Goal: Navigation & Orientation: Find specific page/section

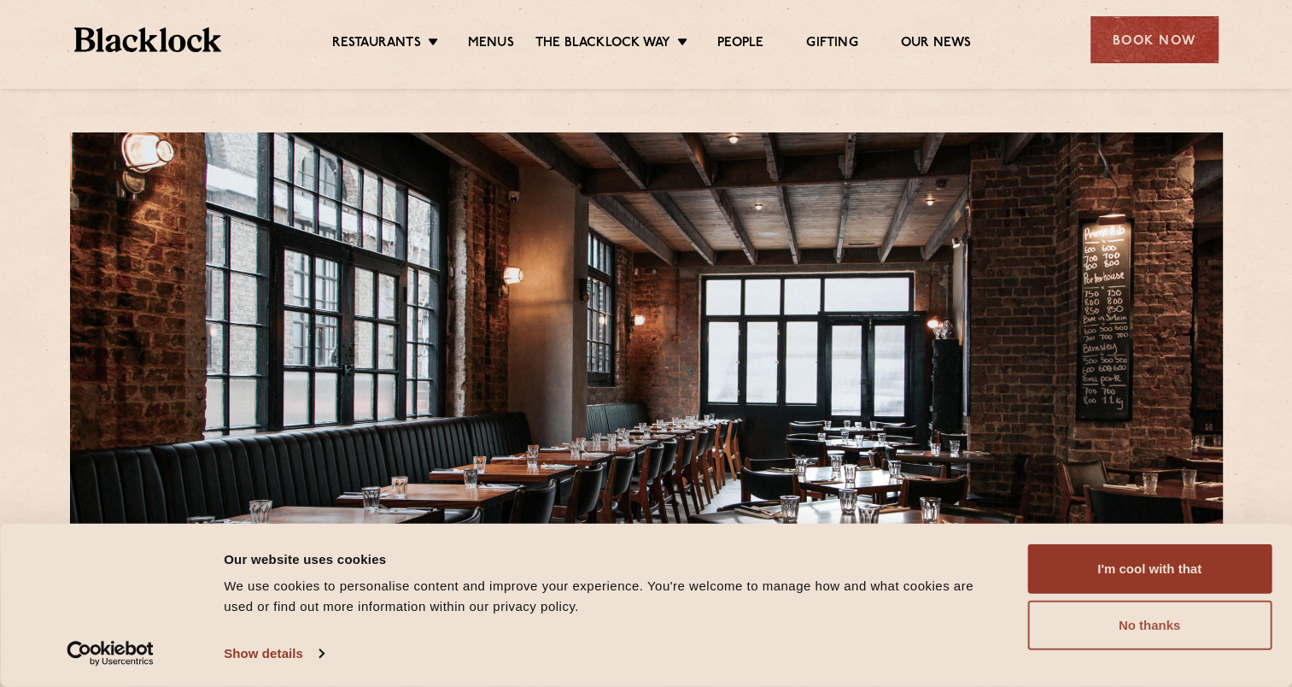
click at [1109, 629] on button "No thanks" at bounding box center [1150, 625] width 244 height 50
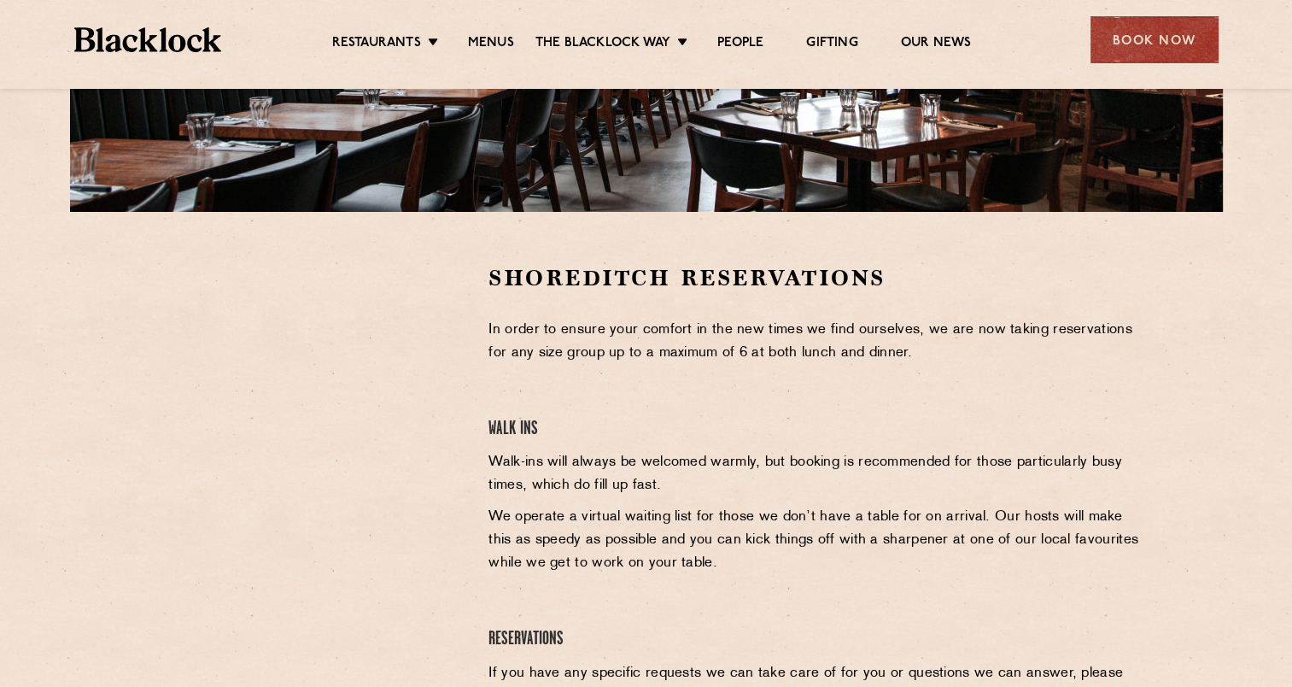
scroll to position [410, 0]
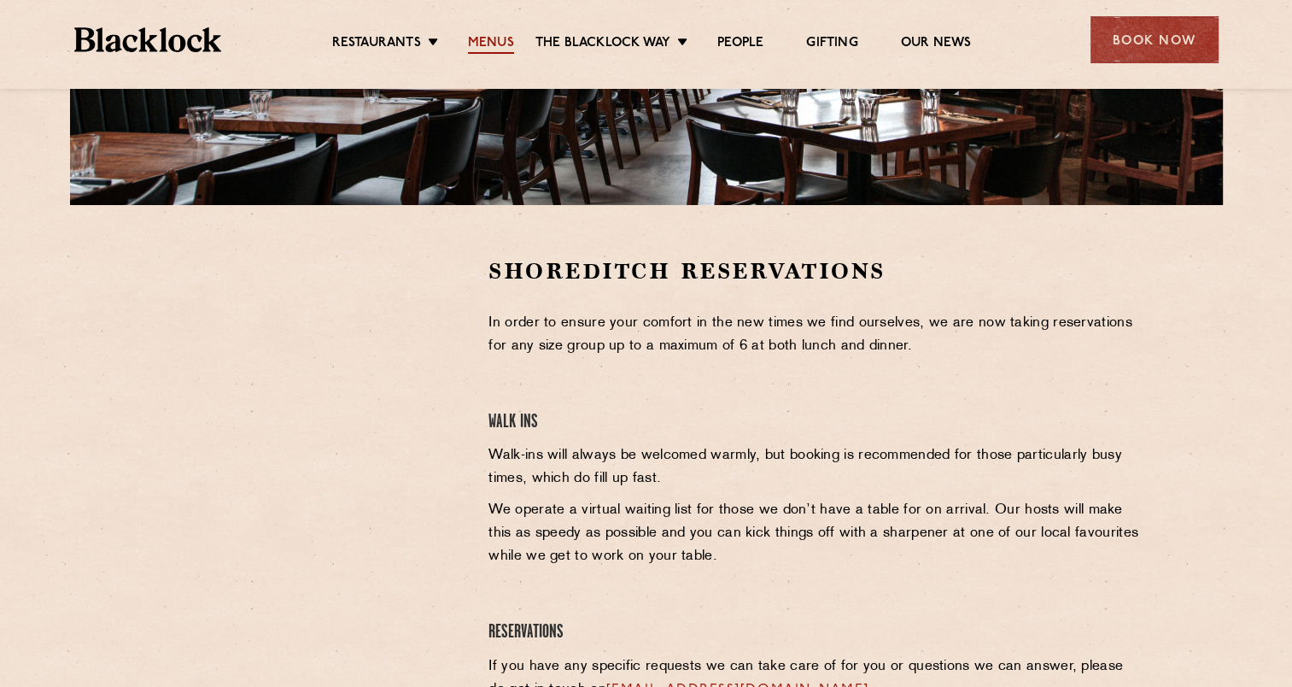
click at [487, 39] on link "Menus" at bounding box center [491, 44] width 46 height 19
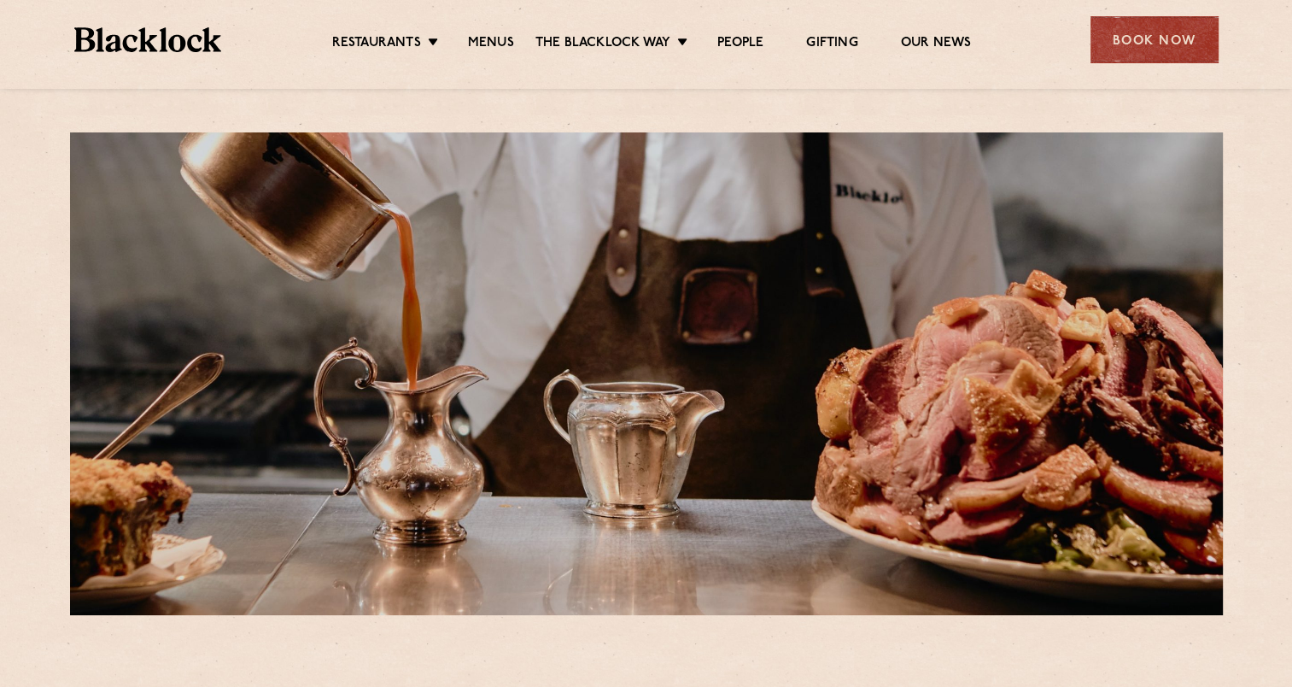
click at [659, 430] on div at bounding box center [646, 373] width 1153 height 483
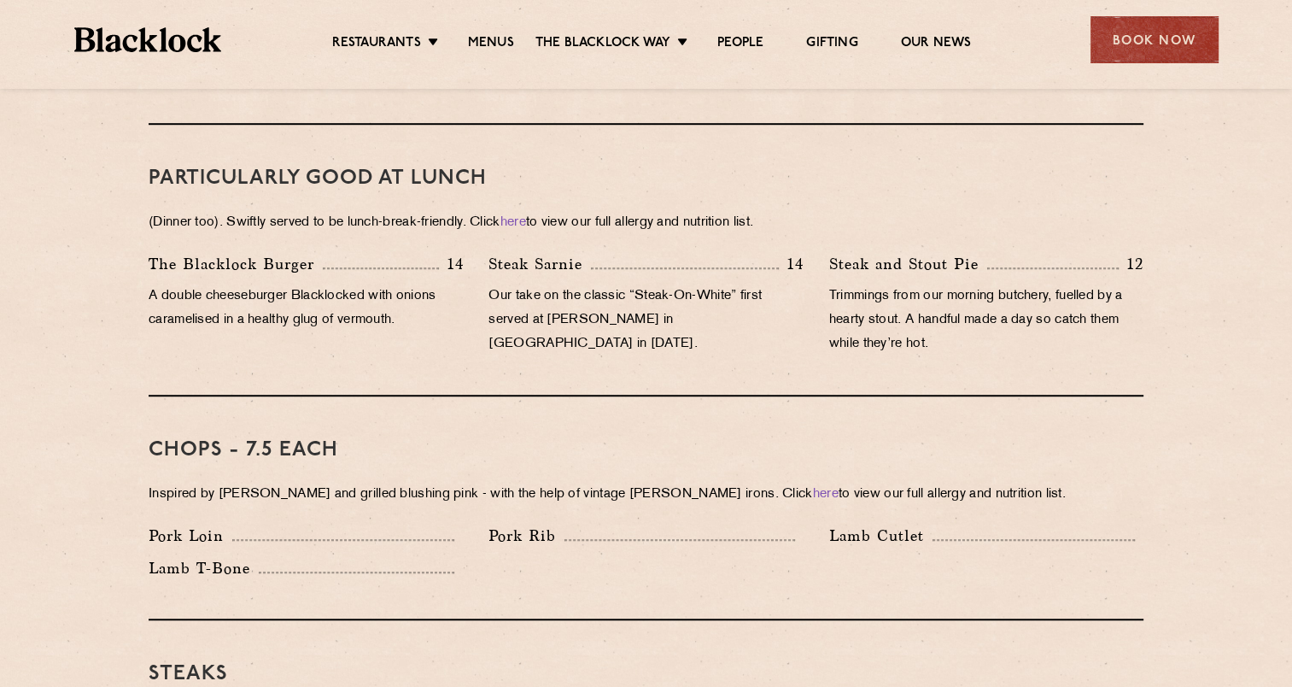
scroll to position [1070, 0]
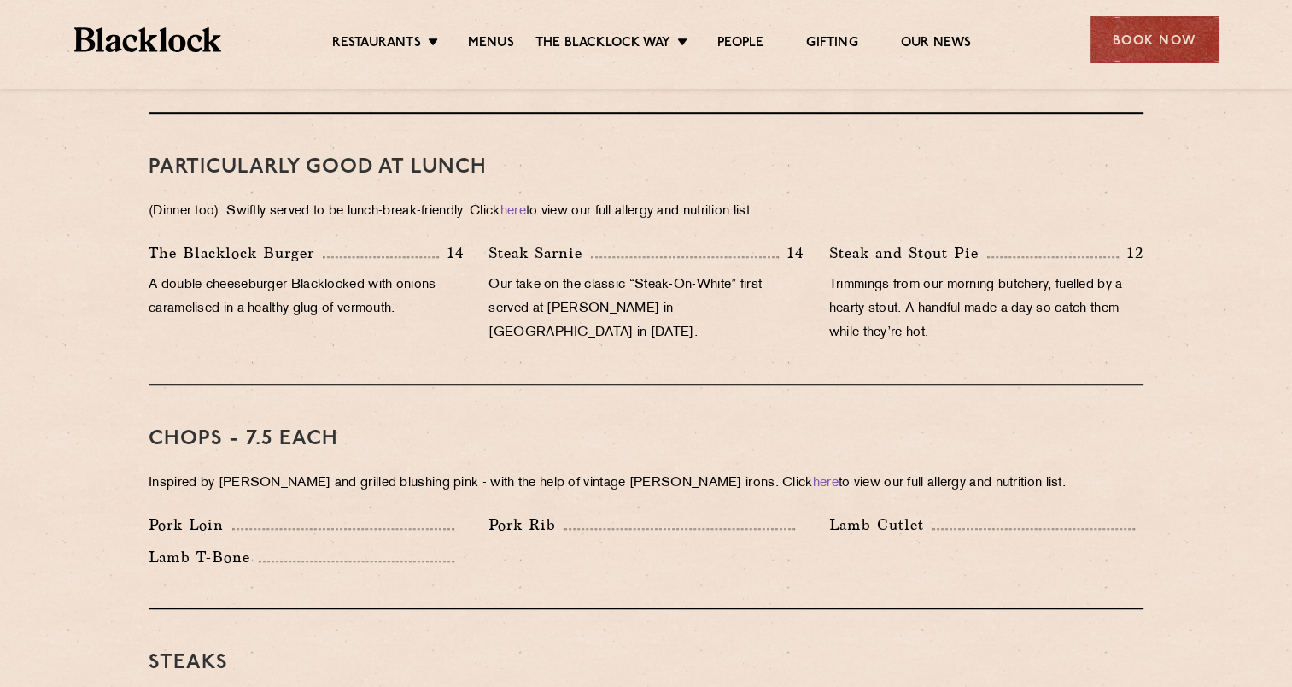
click at [914, 471] on p "Inspired by [PERSON_NAME] and grilled blushing pink - with the help of vintage …" at bounding box center [646, 483] width 995 height 24
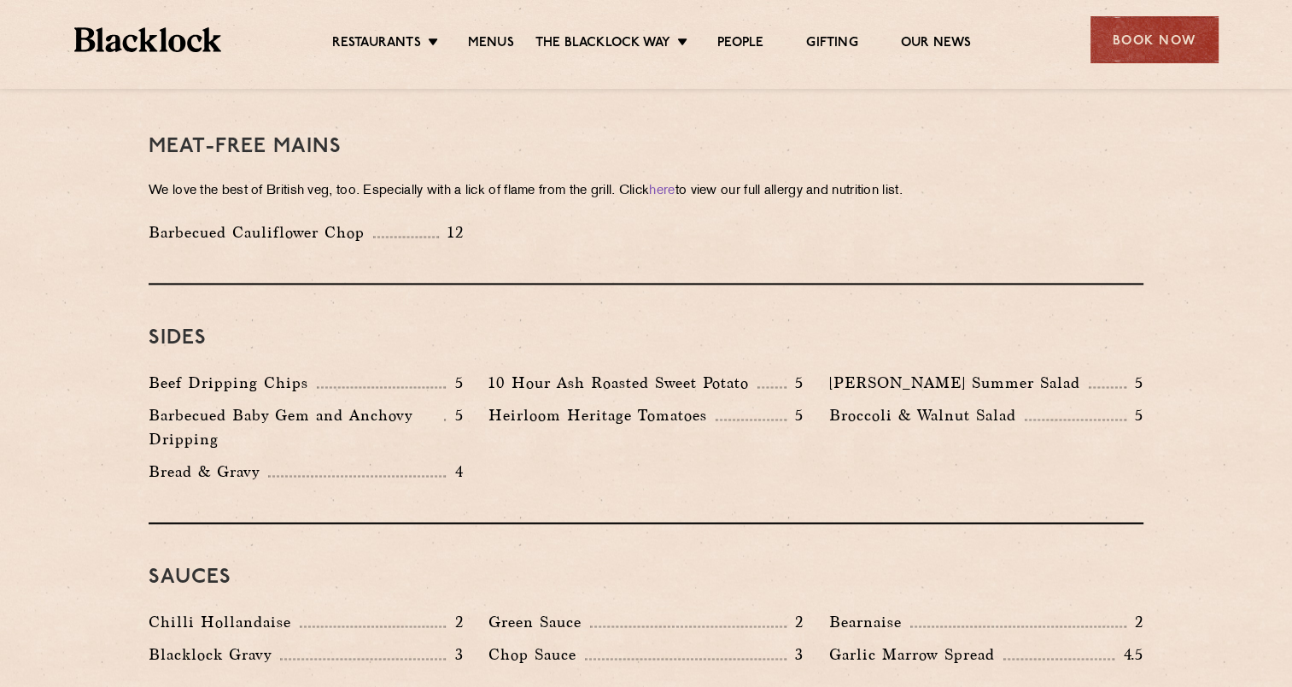
scroll to position [1311, 0]
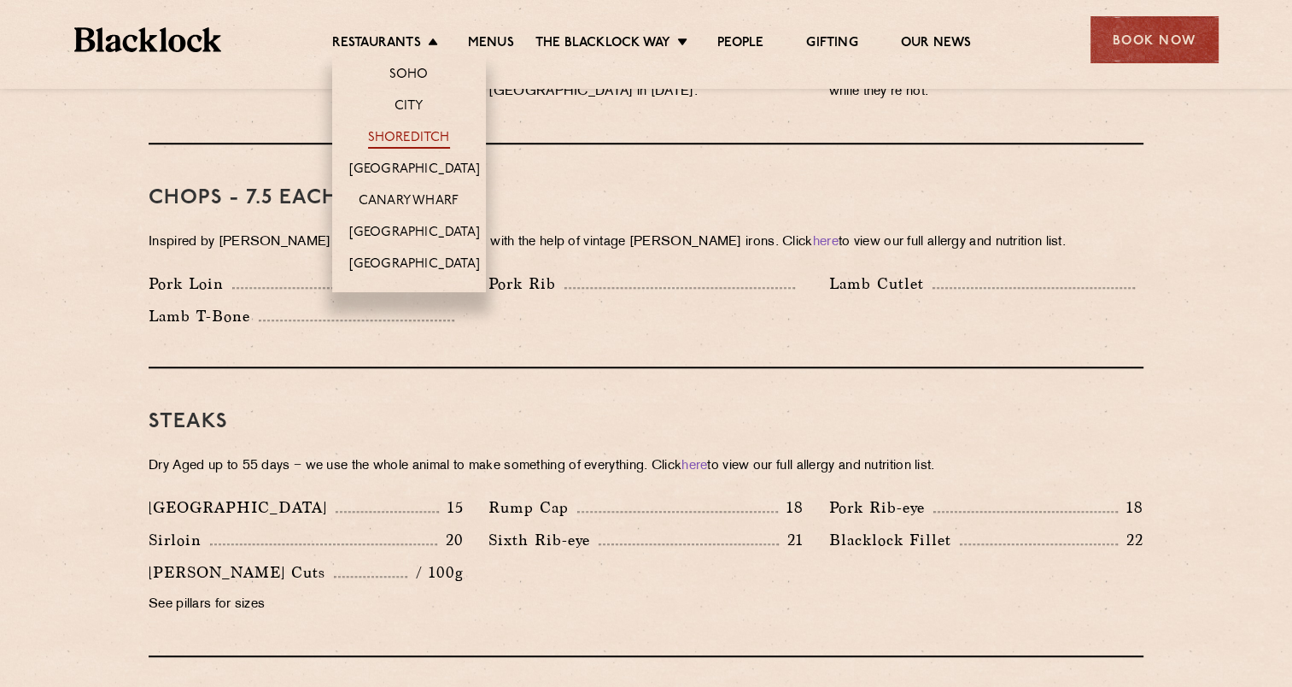
click at [397, 137] on link "Shoreditch" at bounding box center [409, 139] width 82 height 19
